Goal: Information Seeking & Learning: Understand process/instructions

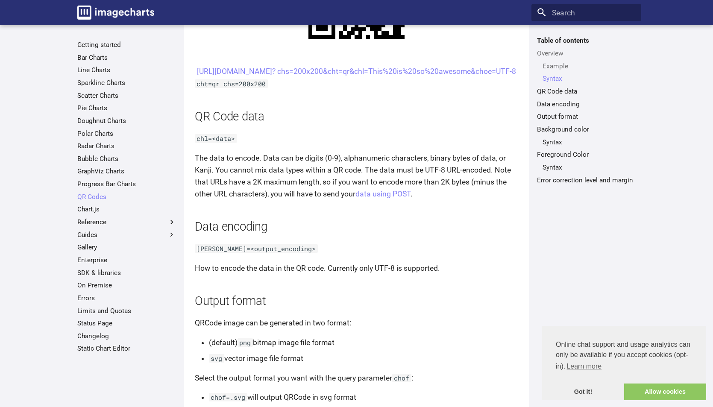
scroll to position [551, 0]
drag, startPoint x: 297, startPoint y: 64, endPoint x: 474, endPoint y: 87, distance: 179.1
click at [474, 87] on article "QR Codes This section describes how to create a QR Code on the fly with a URL G…" at bounding box center [356, 391] width 323 height 1804
copy link "[URL][DOMAIN_NAME]? chs=200x200&cht=qr&chl=This%20is%20so%20awesome&choe=UTF-8"
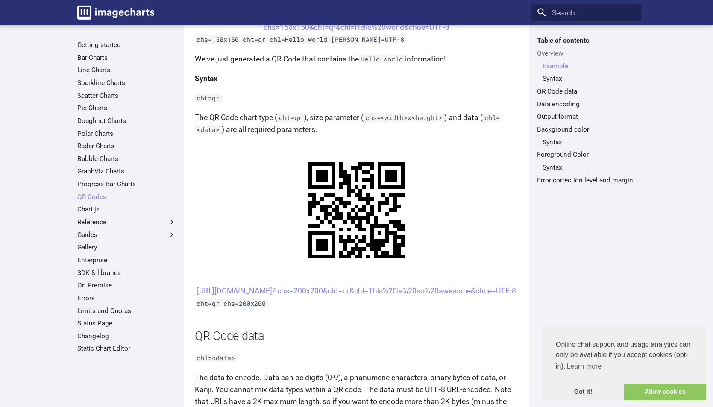
scroll to position [329, 0]
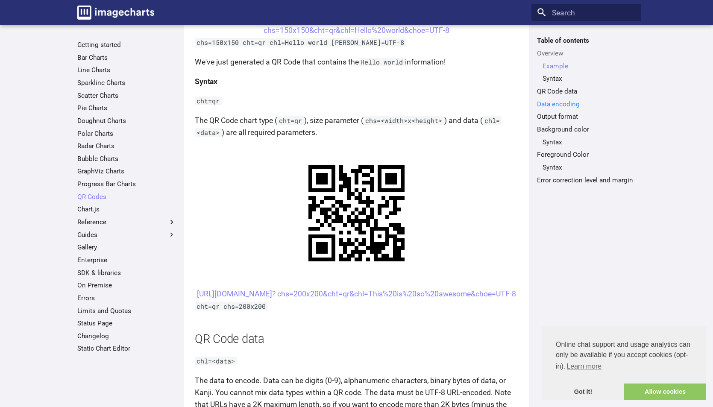
click at [570, 104] on link "Data encoding" at bounding box center [586, 104] width 99 height 9
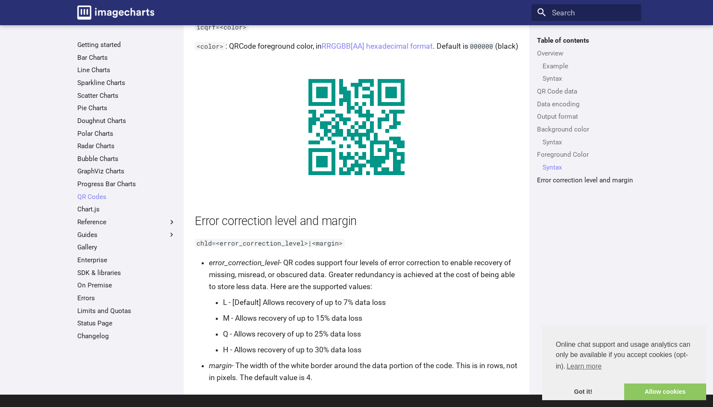
scroll to position [1546, 0]
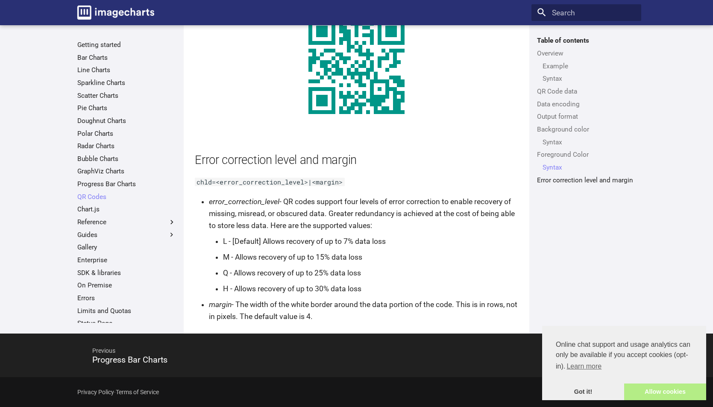
click at [673, 395] on link "Allow cookies" at bounding box center [665, 391] width 82 height 17
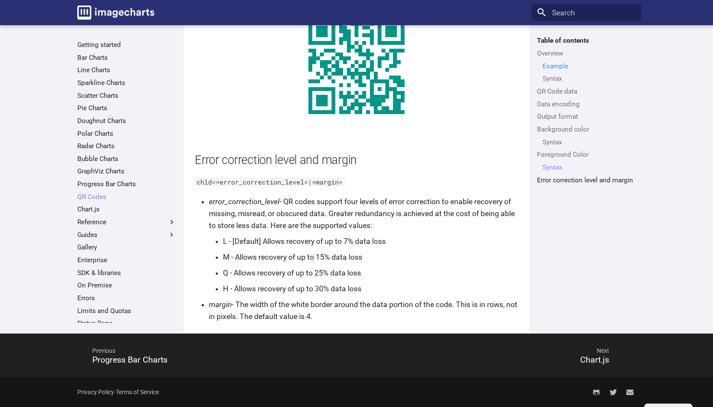
click at [557, 69] on link "Example" at bounding box center [588, 66] width 93 height 9
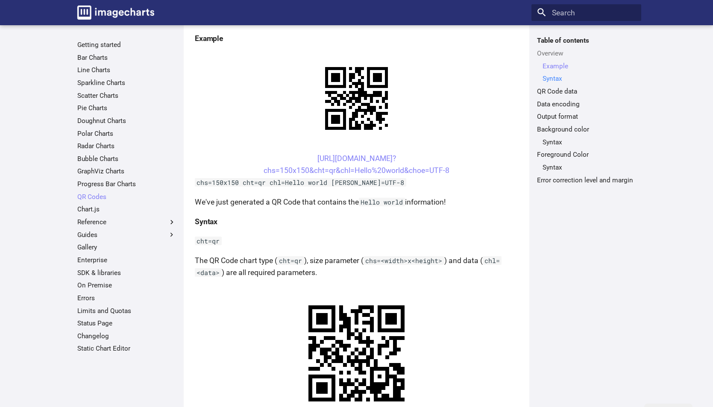
click at [555, 80] on link "Syntax" at bounding box center [588, 78] width 93 height 9
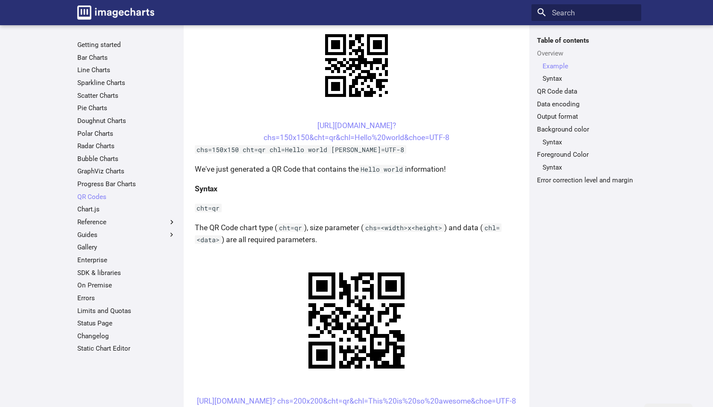
scroll to position [219, 0]
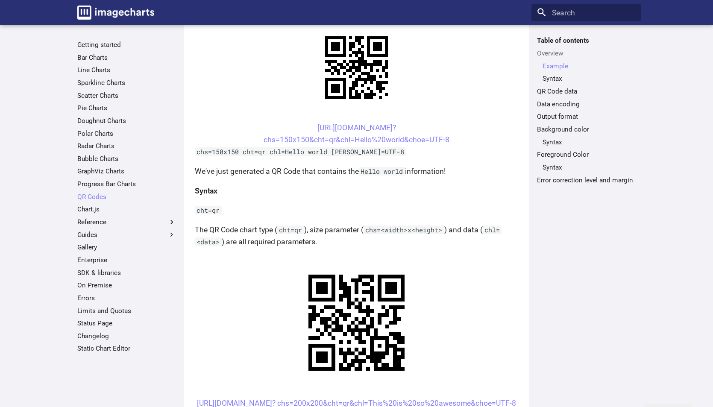
drag, startPoint x: 301, startPoint y: 122, endPoint x: 426, endPoint y: 123, distance: 125.1
click at [426, 123] on center "[URL][DOMAIN_NAME]? chs=150x150&cht=qr&chl=Hello%20world&choe=UTF-8" at bounding box center [356, 134] width 323 height 24
copy link "[URL][DOMAIN_NAME]?"
